Goal: Task Accomplishment & Management: Manage account settings

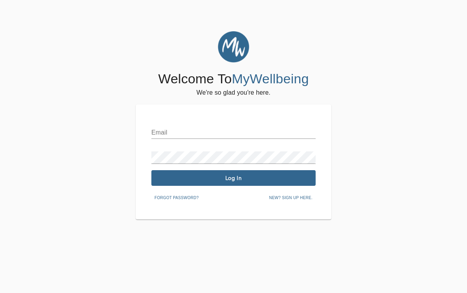
click at [206, 131] on input "text" at bounding box center [233, 132] width 164 height 13
type input "[PERSON_NAME][EMAIL_ADDRESS][DOMAIN_NAME]"
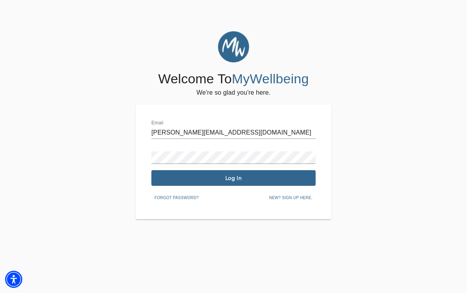
click at [199, 164] on div "Email [PERSON_NAME][EMAIL_ADDRESS][DOMAIN_NAME] Password Log In Forgot password…" at bounding box center [233, 162] width 164 height 84
click at [197, 170] on button "Log In" at bounding box center [233, 178] width 164 height 16
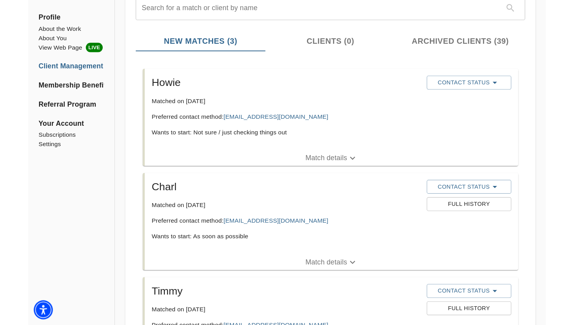
scroll to position [111, 0]
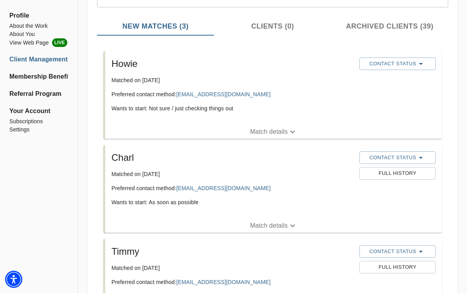
click at [277, 136] on button "Match details" at bounding box center [273, 132] width 336 height 14
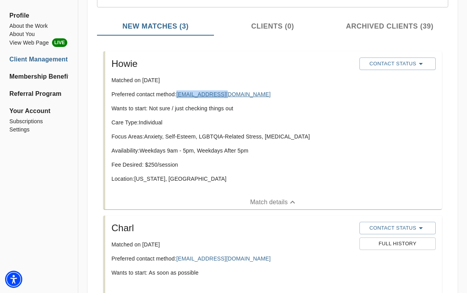
drag, startPoint x: 233, startPoint y: 93, endPoint x: 178, endPoint y: 95, distance: 54.7
click at [178, 95] on p "Preferred contact method: [EMAIL_ADDRESS][DOMAIN_NAME]" at bounding box center [232, 94] width 242 height 8
copy link "[EMAIL_ADDRESS][DOMAIN_NAME]"
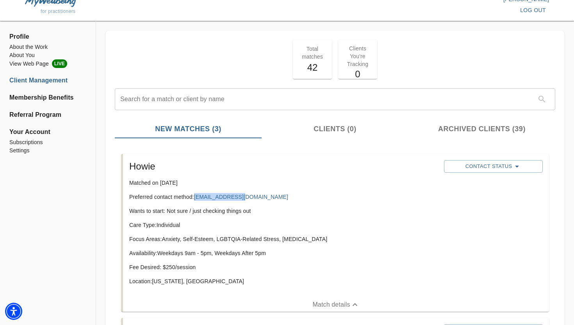
scroll to position [0, 0]
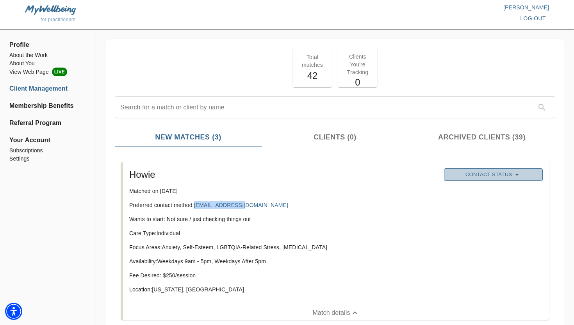
click at [466, 178] on span "Contact Status" at bounding box center [493, 174] width 91 height 9
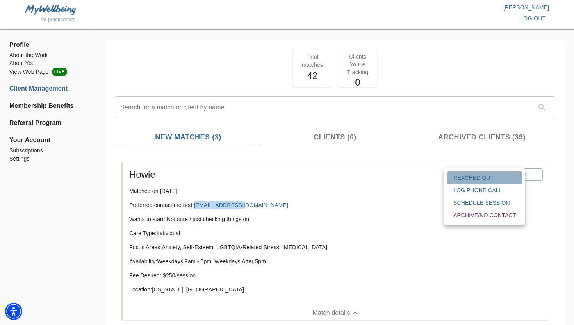
click at [466, 181] on span "Reached Out" at bounding box center [485, 178] width 63 height 8
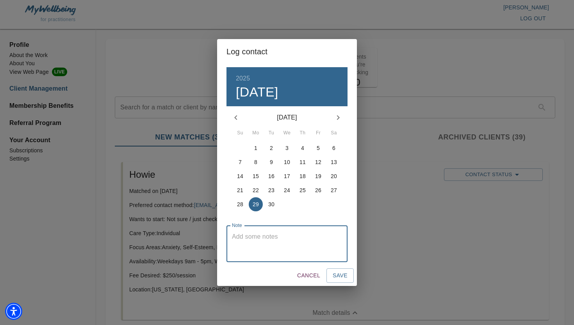
click at [315, 249] on textarea at bounding box center [287, 244] width 110 height 22
type textarea "reached out to schedule consultation"
click at [338, 278] on span "Save" at bounding box center [340, 276] width 15 height 10
